Goal: Complete application form: Complete application form

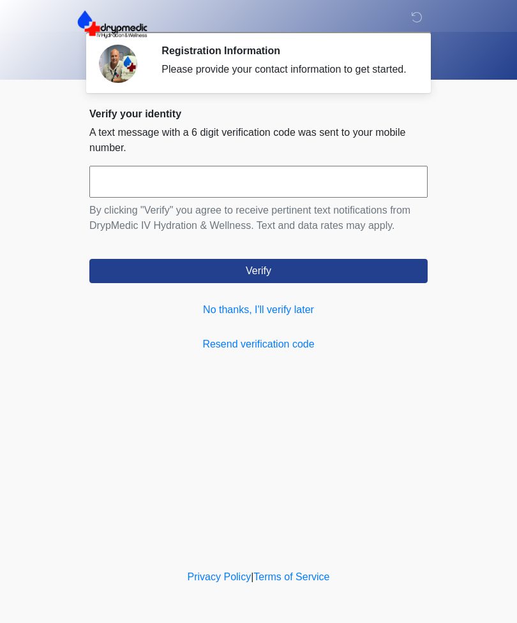
click at [313, 156] on p "A text message with a 6 digit verification code was sent to your mobile number." at bounding box center [258, 140] width 338 height 31
click at [329, 192] on input "text" at bounding box center [258, 182] width 338 height 32
type input "******"
click at [371, 281] on button "Verify" at bounding box center [258, 271] width 338 height 24
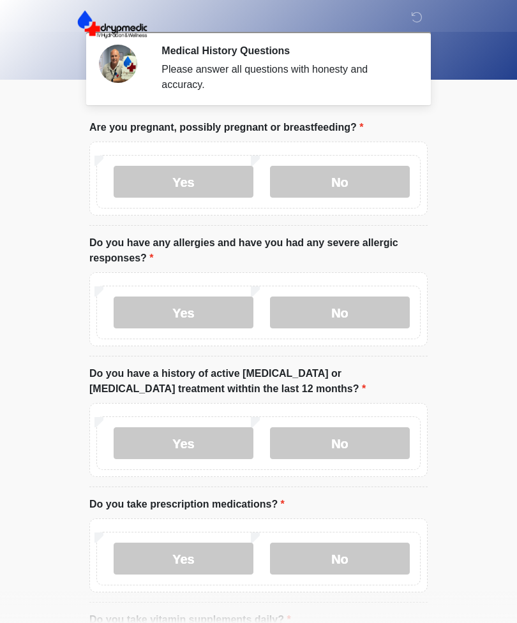
click at [200, 172] on label "Yes" at bounding box center [184, 182] width 140 height 32
click at [366, 314] on label "No" at bounding box center [340, 313] width 140 height 32
click at [355, 447] on label "No" at bounding box center [340, 443] width 140 height 32
click at [333, 563] on label "No" at bounding box center [340, 559] width 140 height 32
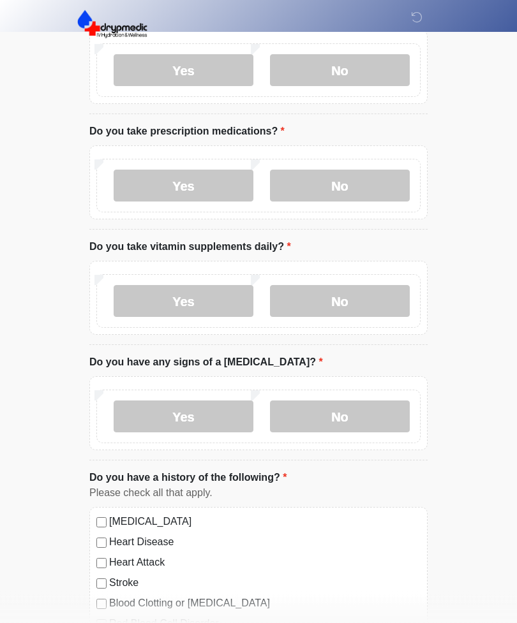
scroll to position [373, 0]
click at [380, 293] on label "No" at bounding box center [340, 301] width 140 height 32
click at [357, 414] on label "No" at bounding box center [340, 417] width 140 height 32
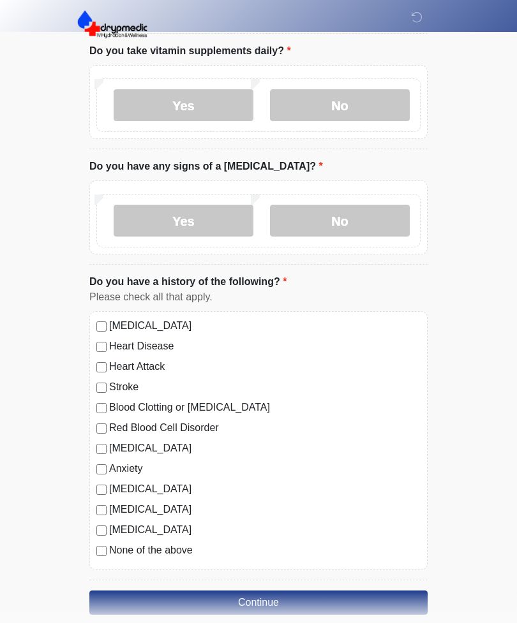
scroll to position [587, 0]
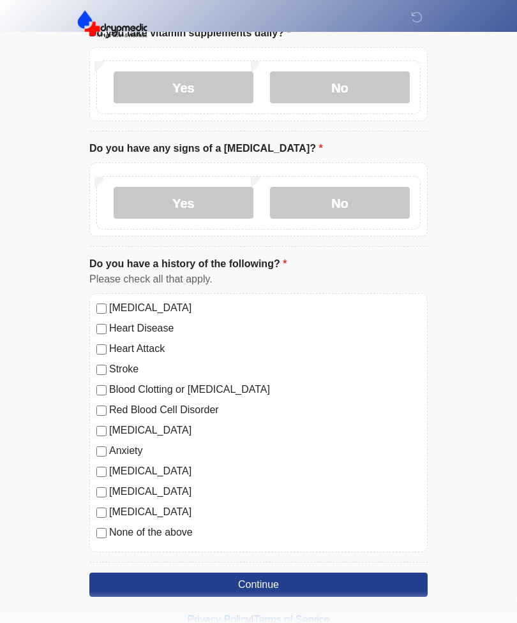
click at [373, 580] on button "Continue" at bounding box center [258, 585] width 338 height 24
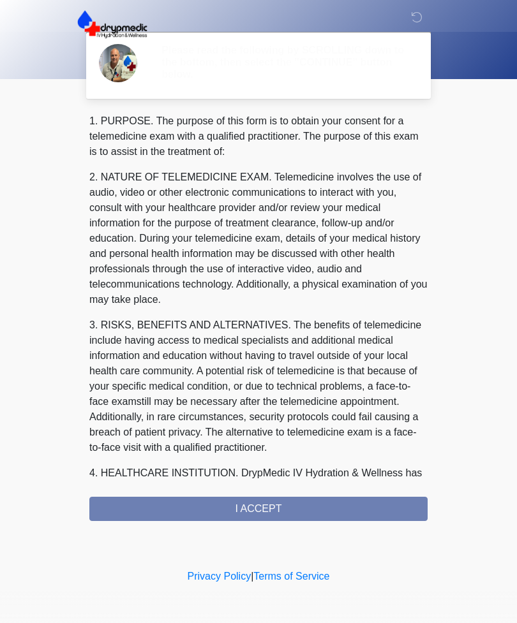
scroll to position [0, 0]
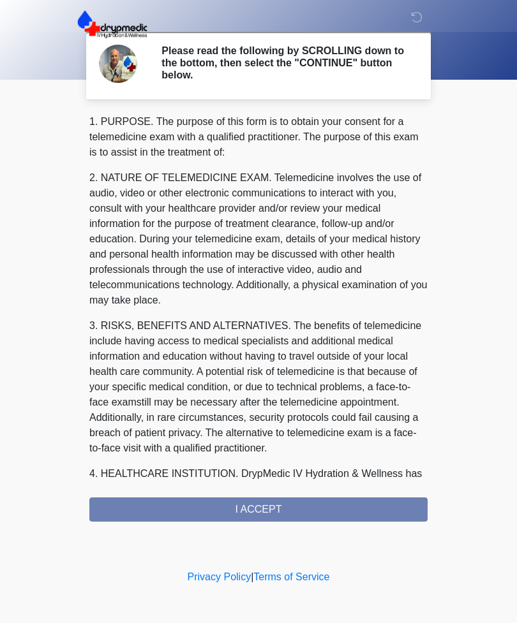
click at [384, 499] on div "1. PURPOSE. The purpose of this form is to obtain your consent for a telemedici…" at bounding box center [258, 318] width 338 height 408
click at [365, 501] on div "1. PURPOSE. The purpose of this form is to obtain your consent for a telemedici…" at bounding box center [258, 318] width 338 height 408
click at [362, 505] on div "1. PURPOSE. The purpose of this form is to obtain your consent for a telemedici…" at bounding box center [258, 318] width 338 height 408
click at [361, 505] on div "1. PURPOSE. The purpose of this form is to obtain your consent for a telemedici…" at bounding box center [258, 318] width 338 height 408
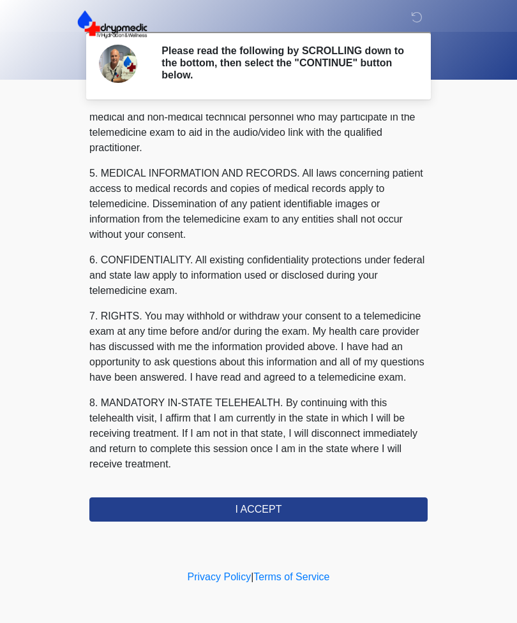
scroll to position [387, 0]
click at [306, 501] on button "I ACCEPT" at bounding box center [258, 510] width 338 height 24
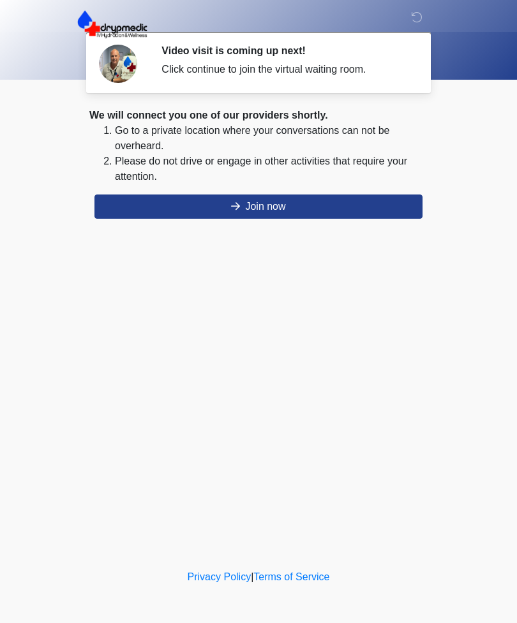
click at [345, 210] on button "Join now" at bounding box center [258, 207] width 328 height 24
